Goal: Browse casually

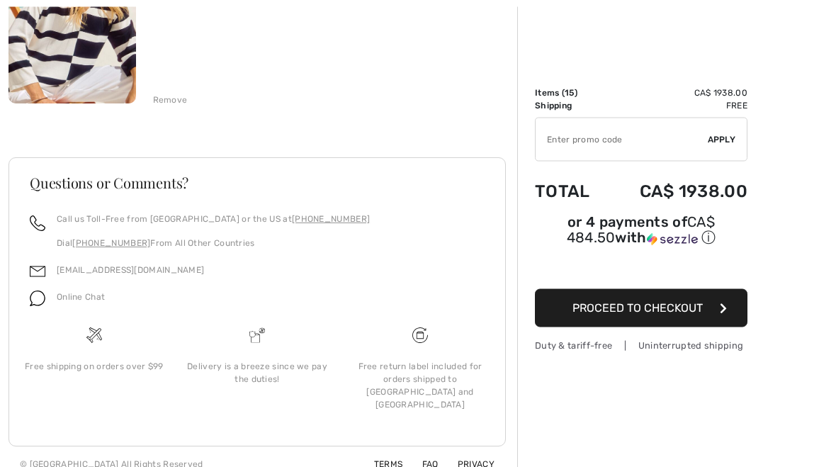
scroll to position [3220, 0]
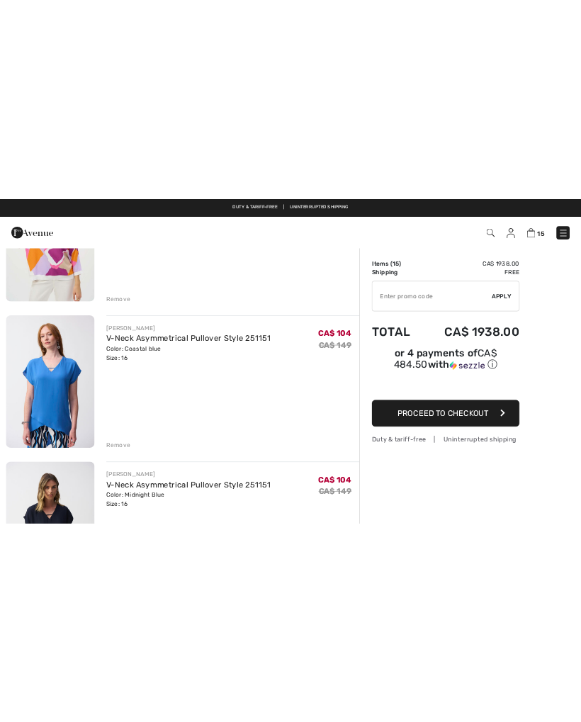
scroll to position [2541, 0]
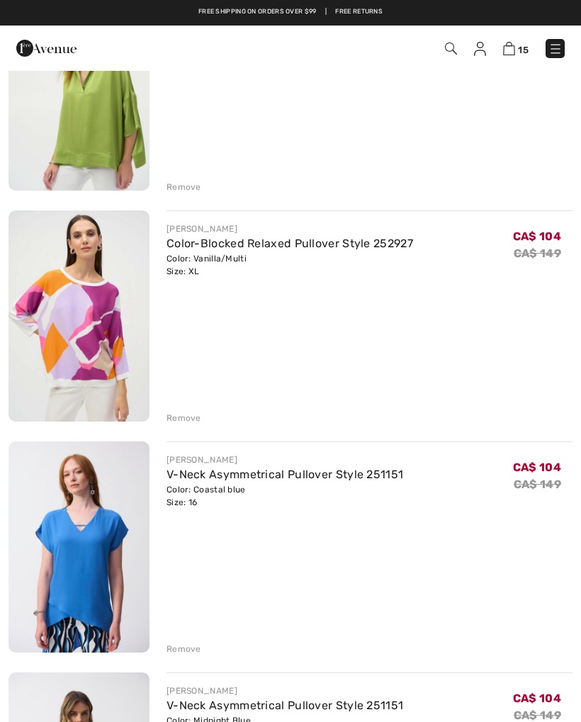
click at [558, 42] on img at bounding box center [555, 49] width 14 height 14
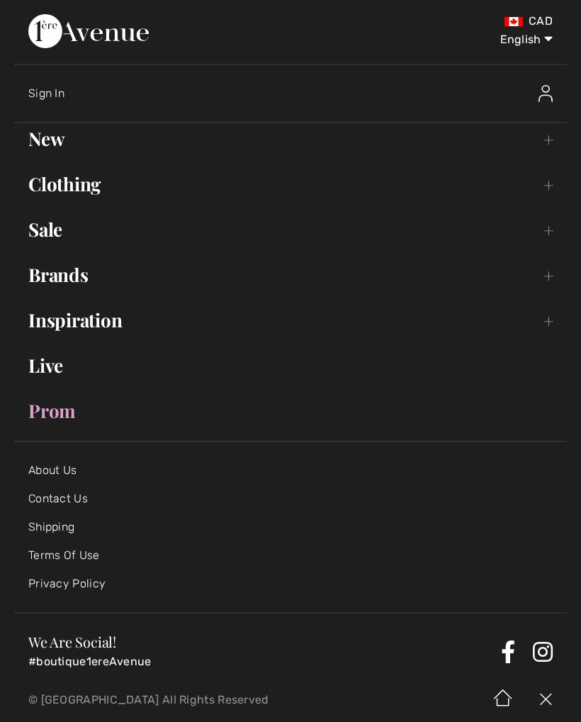
click at [116, 322] on link "Inspiration Toggle submenu" at bounding box center [290, 320] width 553 height 31
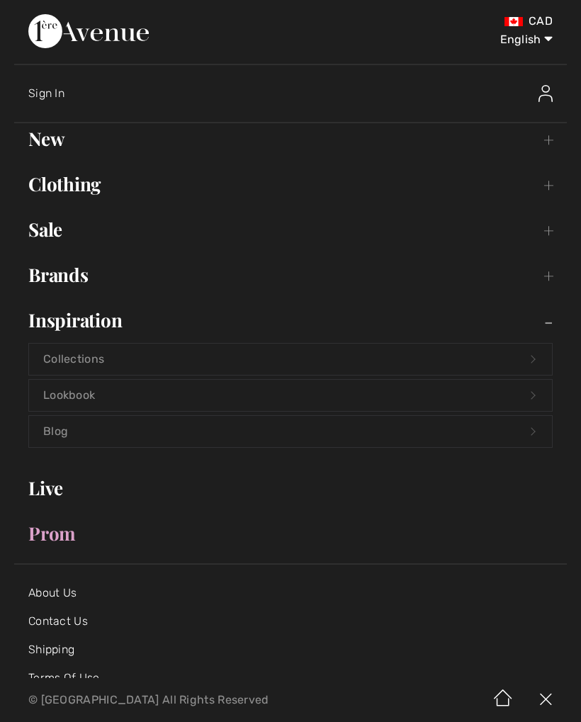
click at [97, 360] on link "Collections Open submenu" at bounding box center [290, 359] width 523 height 31
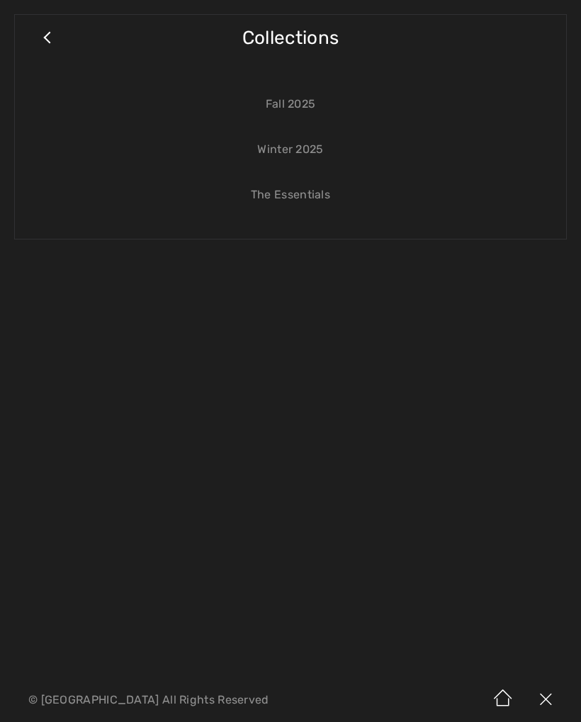
click at [317, 150] on link "Winter 2025" at bounding box center [290, 149] width 523 height 31
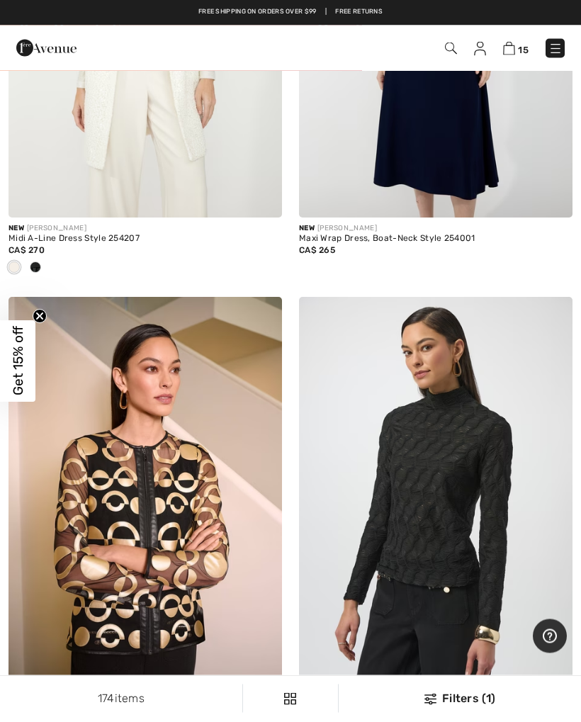
scroll to position [363, 0]
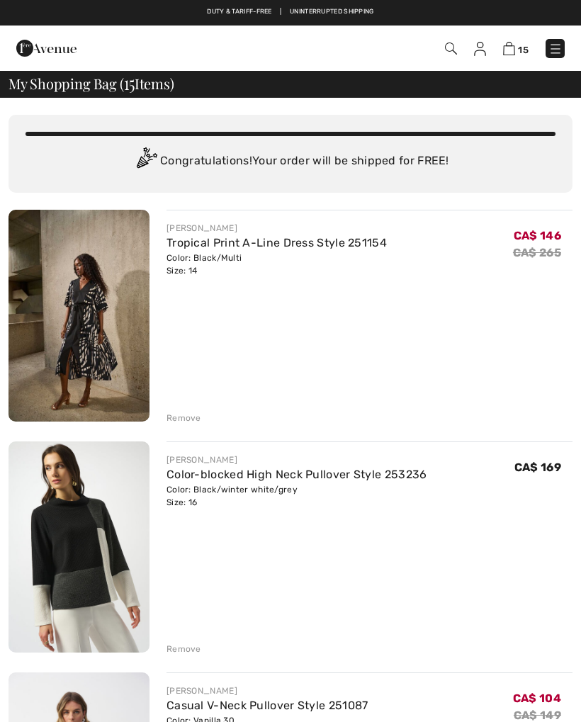
scroll to position [2541, 0]
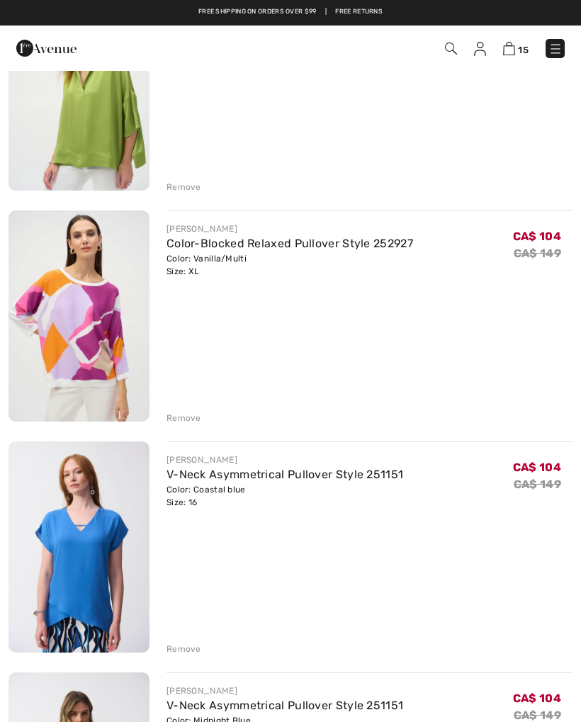
click at [558, 43] on img at bounding box center [555, 49] width 14 height 14
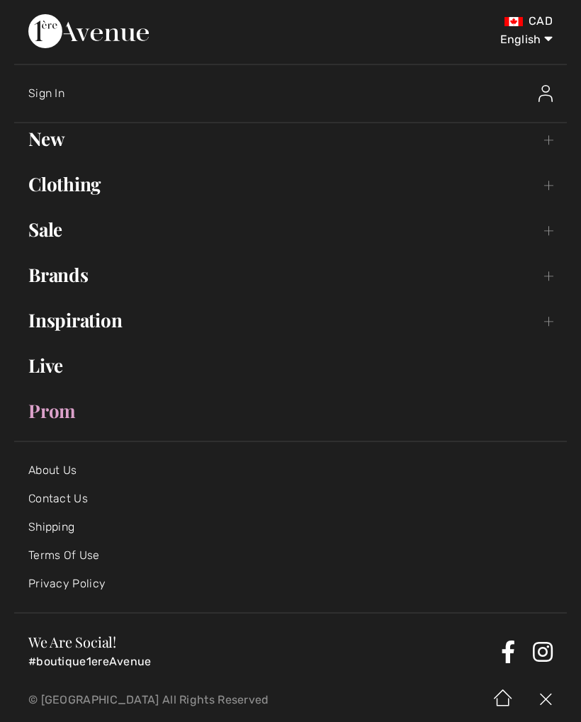
click at [60, 370] on link "Live" at bounding box center [290, 365] width 553 height 31
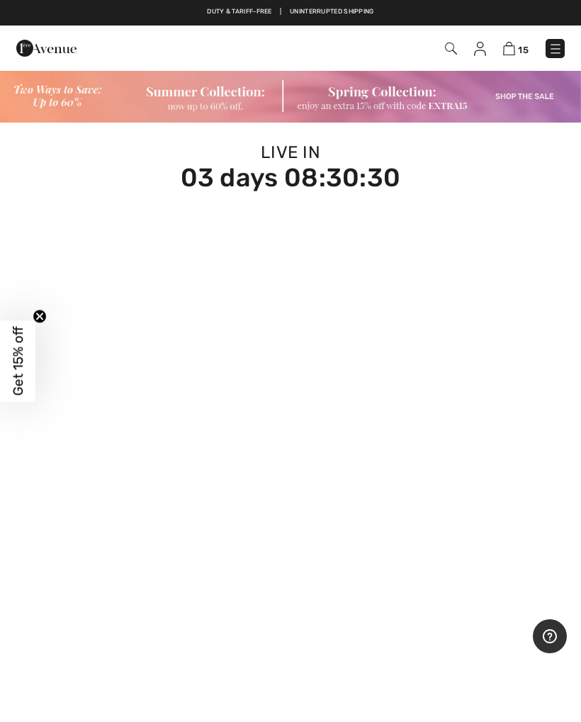
click at [555, 45] on img at bounding box center [555, 49] width 14 height 14
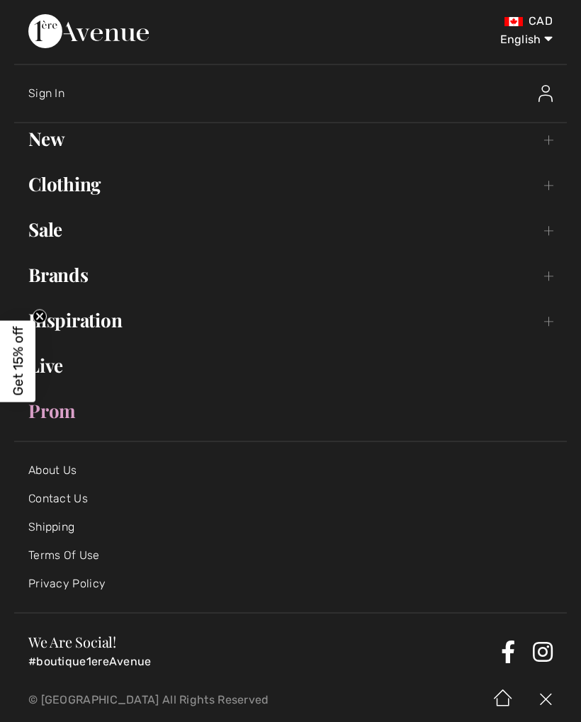
click at [80, 282] on link "Brands Open submenu" at bounding box center [290, 274] width 553 height 31
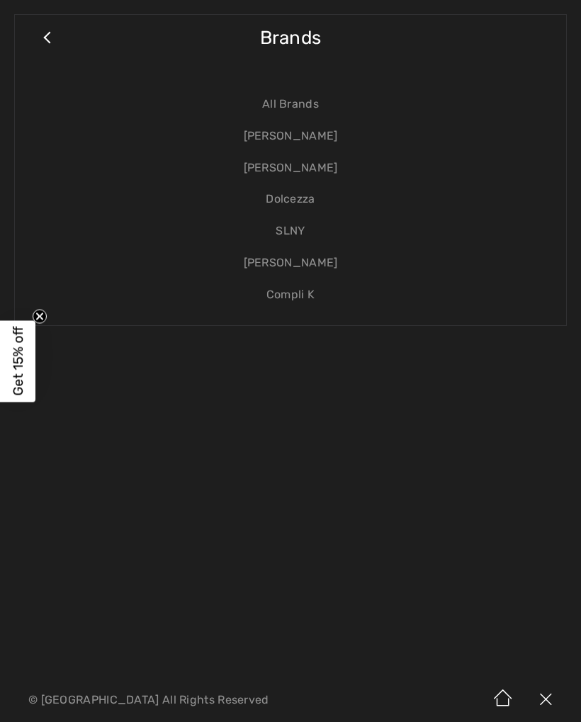
click at [57, 30] on link "Close submenu" at bounding box center [46, 44] width 35 height 31
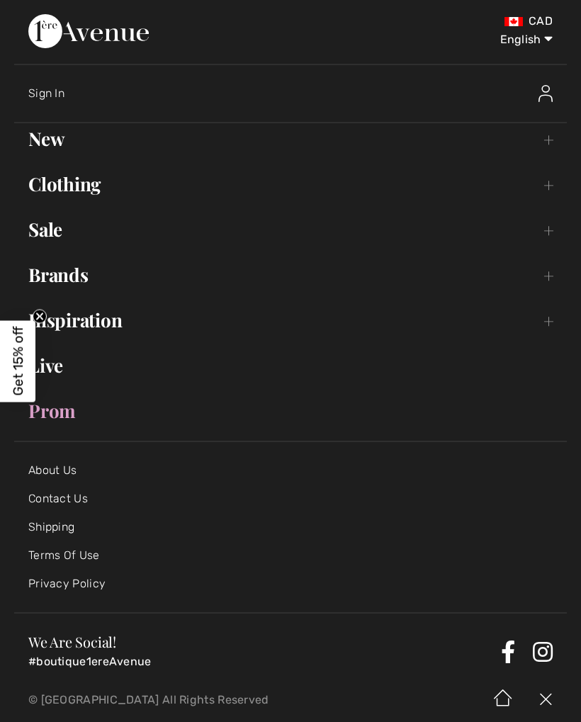
click at [107, 323] on link "Inspiration Toggle submenu" at bounding box center [290, 320] width 553 height 31
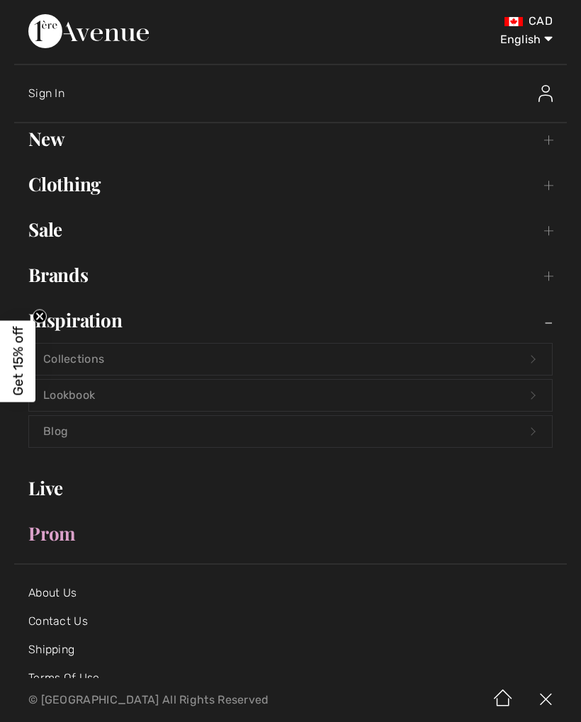
click at [88, 402] on link "Lookbook Open submenu" at bounding box center [290, 395] width 523 height 31
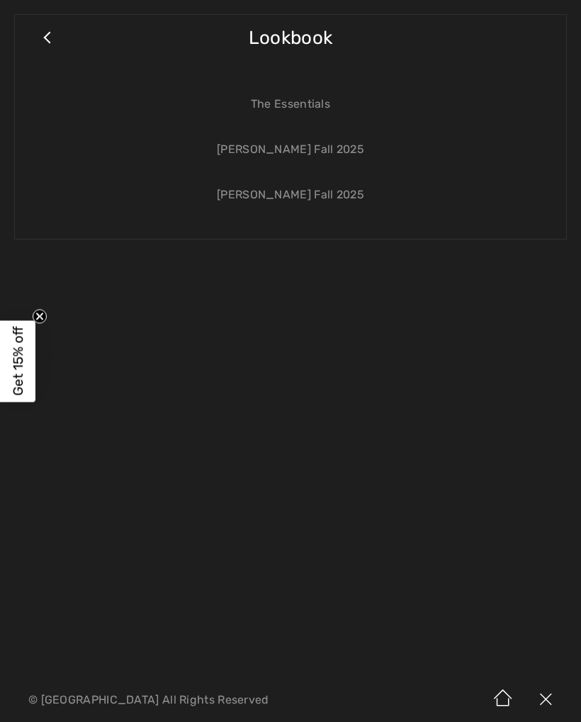
click at [323, 107] on link "The Essentials" at bounding box center [290, 104] width 523 height 31
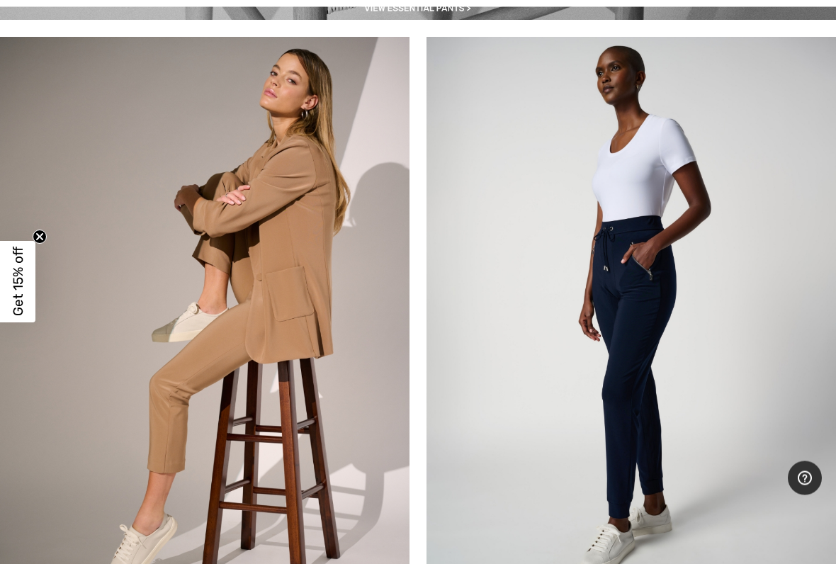
scroll to position [2470, 0]
click at [580, 290] on img at bounding box center [630, 304] width 409 height 534
click at [580, 277] on img at bounding box center [630, 304] width 409 height 534
click at [580, 284] on img at bounding box center [630, 304] width 409 height 534
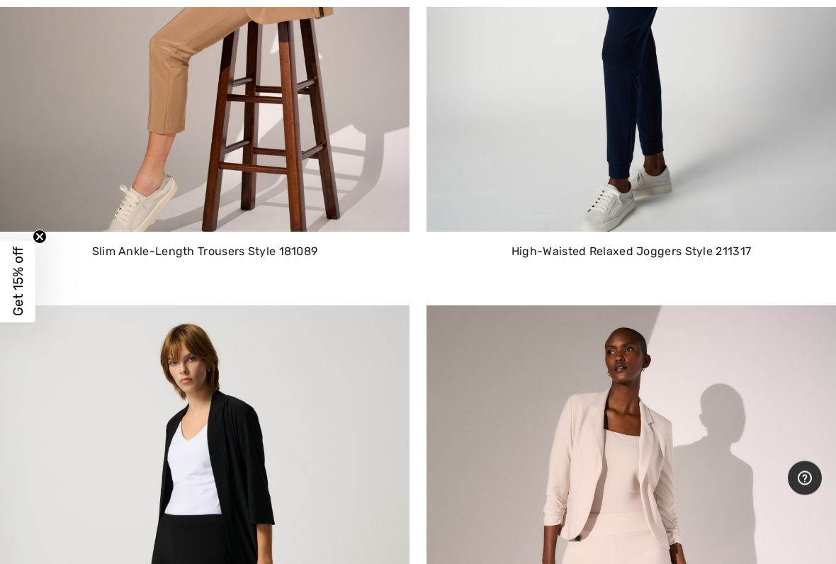
scroll to position [2810, 0]
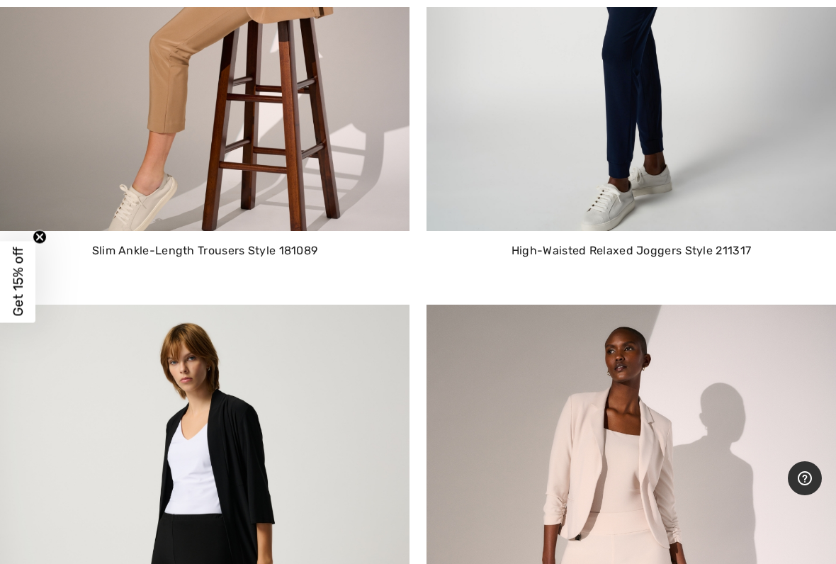
click at [580, 251] on p "High-Waisted Relaxed Joggers Style 211317" at bounding box center [631, 250] width 387 height 17
click at [580, 260] on div "High-Waisted Relaxed Joggers Style 211317" at bounding box center [630, 268] width 409 height 74
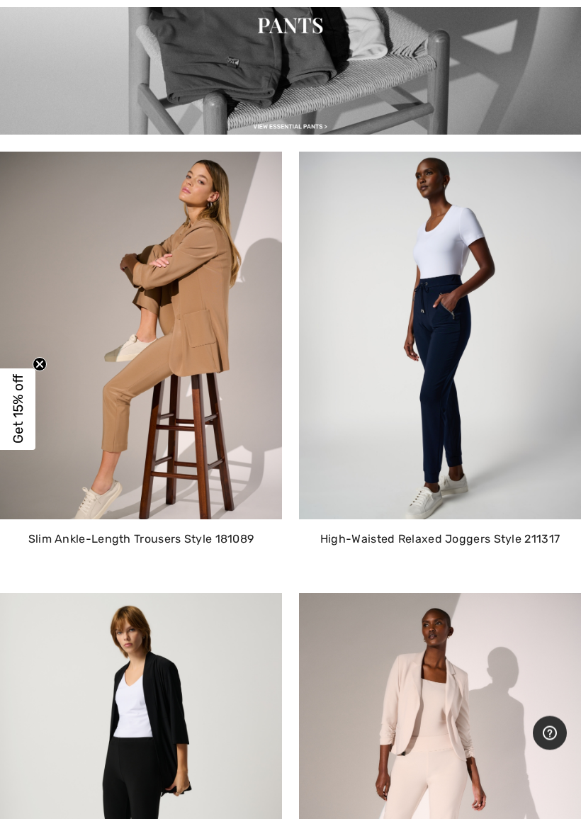
scroll to position [1821, 0]
click at [462, 420] on img at bounding box center [440, 336] width 282 height 368
click at [453, 424] on img at bounding box center [440, 336] width 282 height 368
click at [434, 542] on p "High-Waisted Relaxed Joggers Style 211317" at bounding box center [439, 539] width 259 height 17
click at [429, 536] on p "High-Waisted Relaxed Joggers Style 211317" at bounding box center [439, 539] width 259 height 17
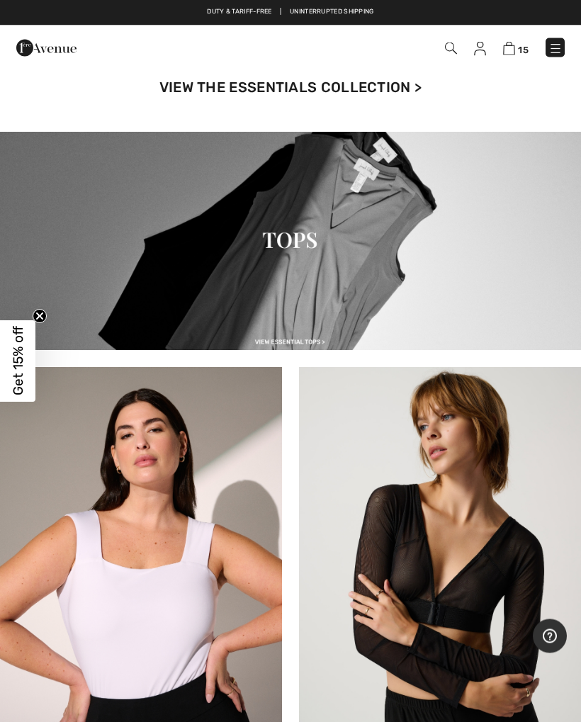
scroll to position [0, 0]
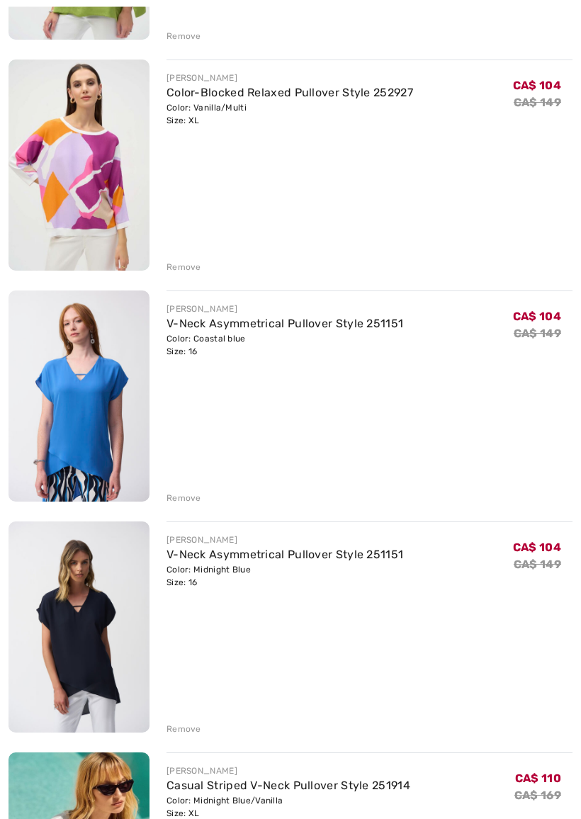
scroll to position [2692, 0]
